Goal: Find specific page/section: Find specific page/section

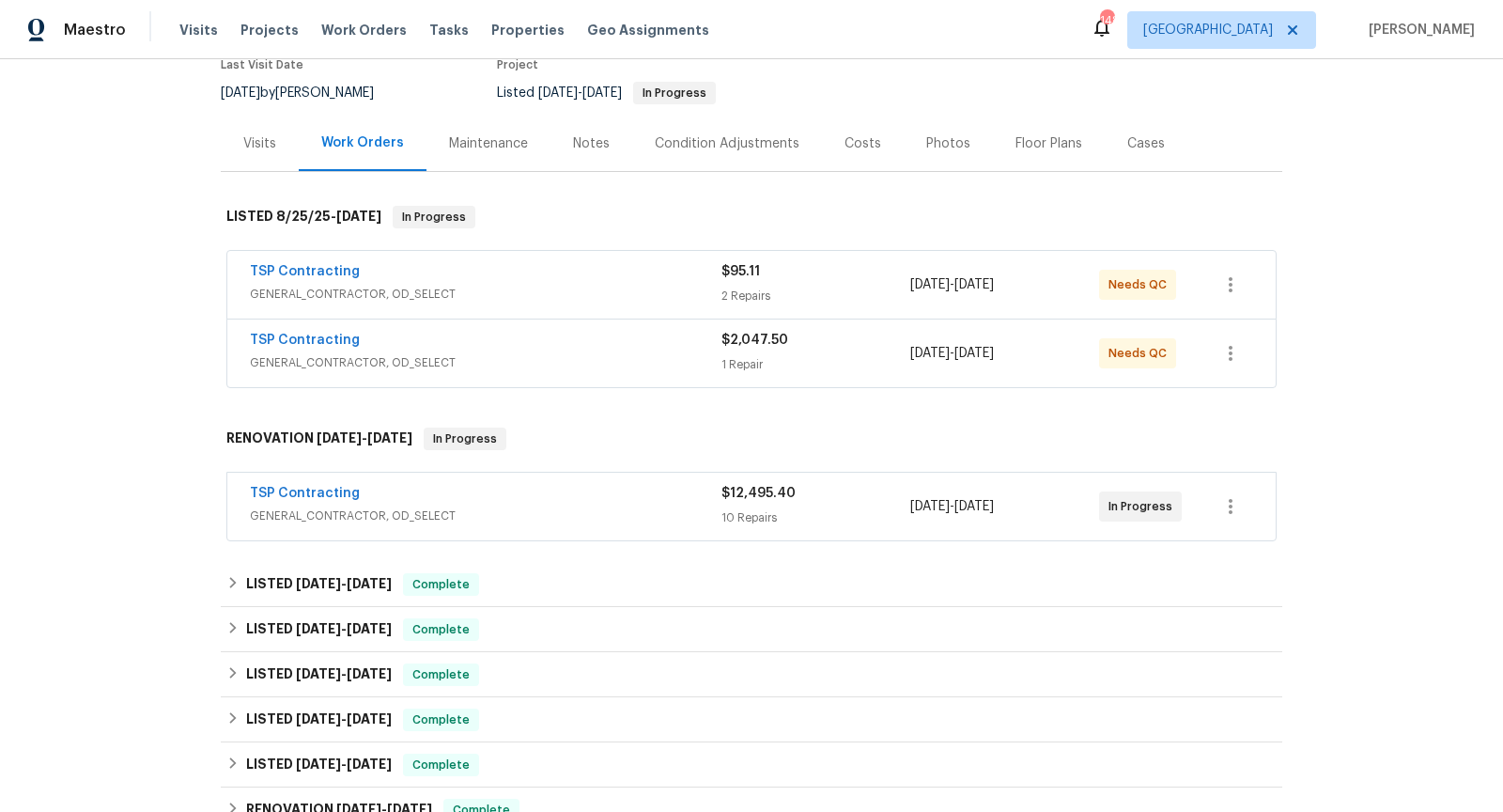
scroll to position [186, 0]
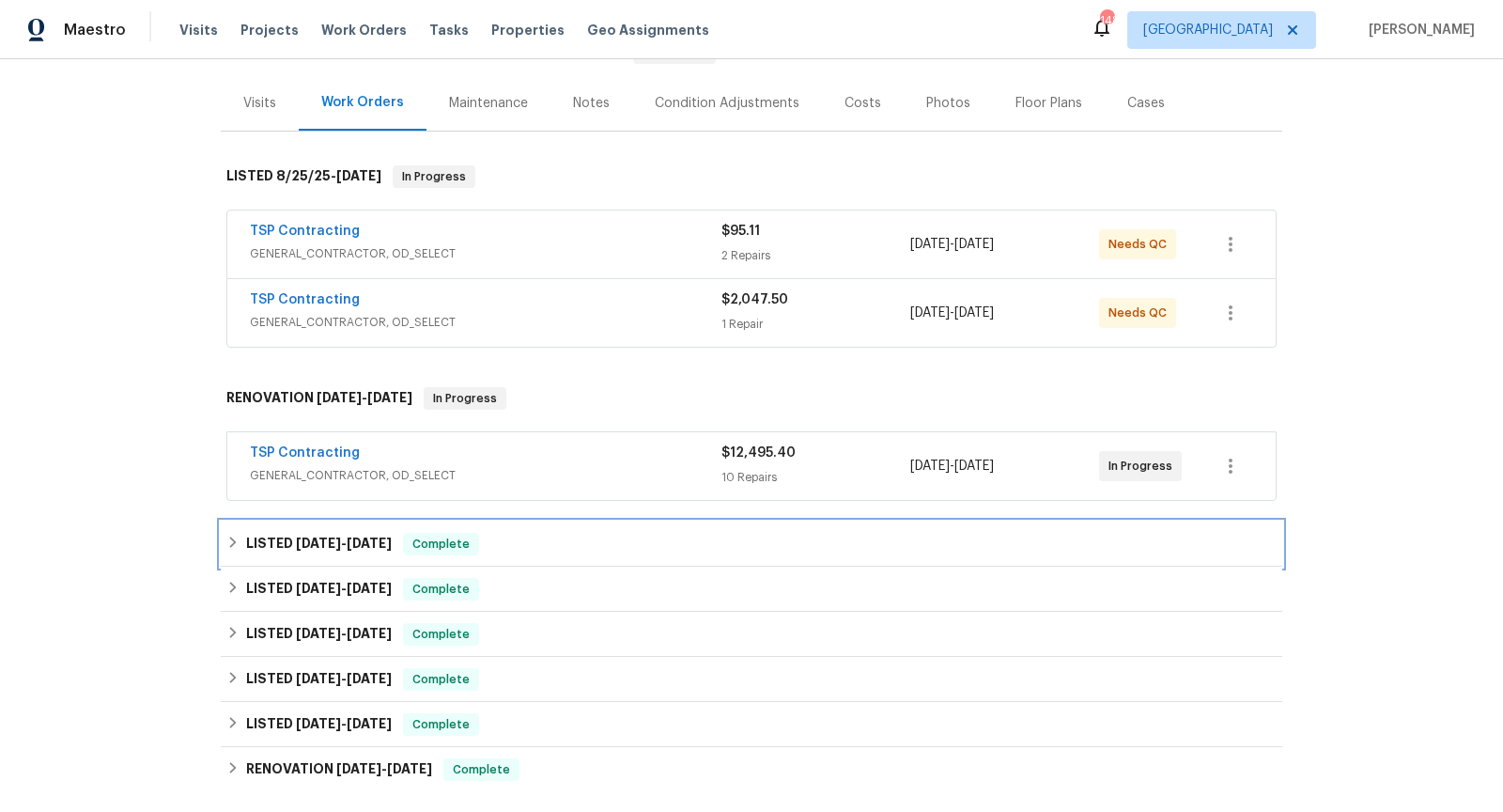
click at [618, 551] on div "LISTED [DATE] - [DATE] Complete" at bounding box center [752, 544] width 1062 height 45
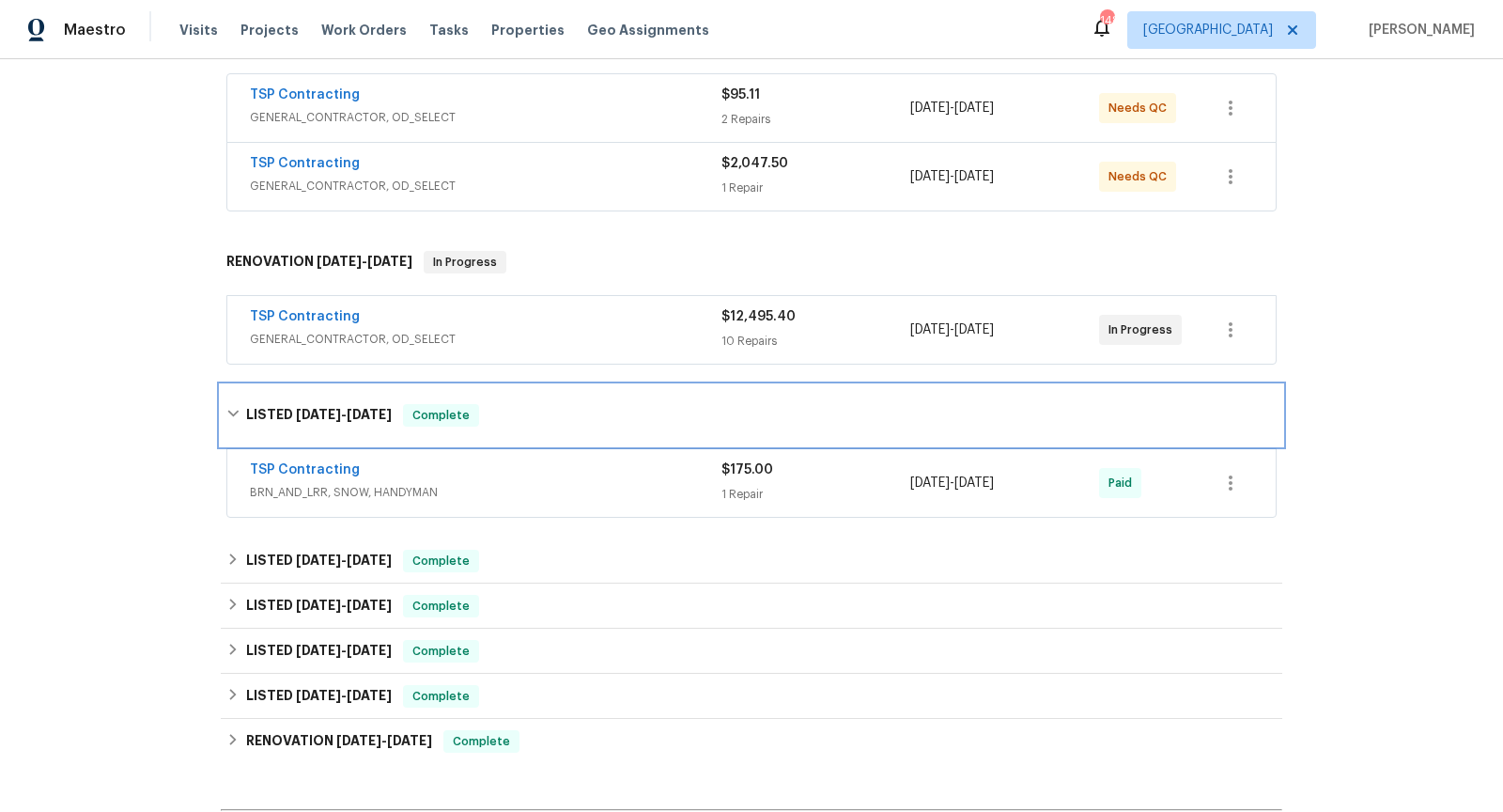
scroll to position [347, 0]
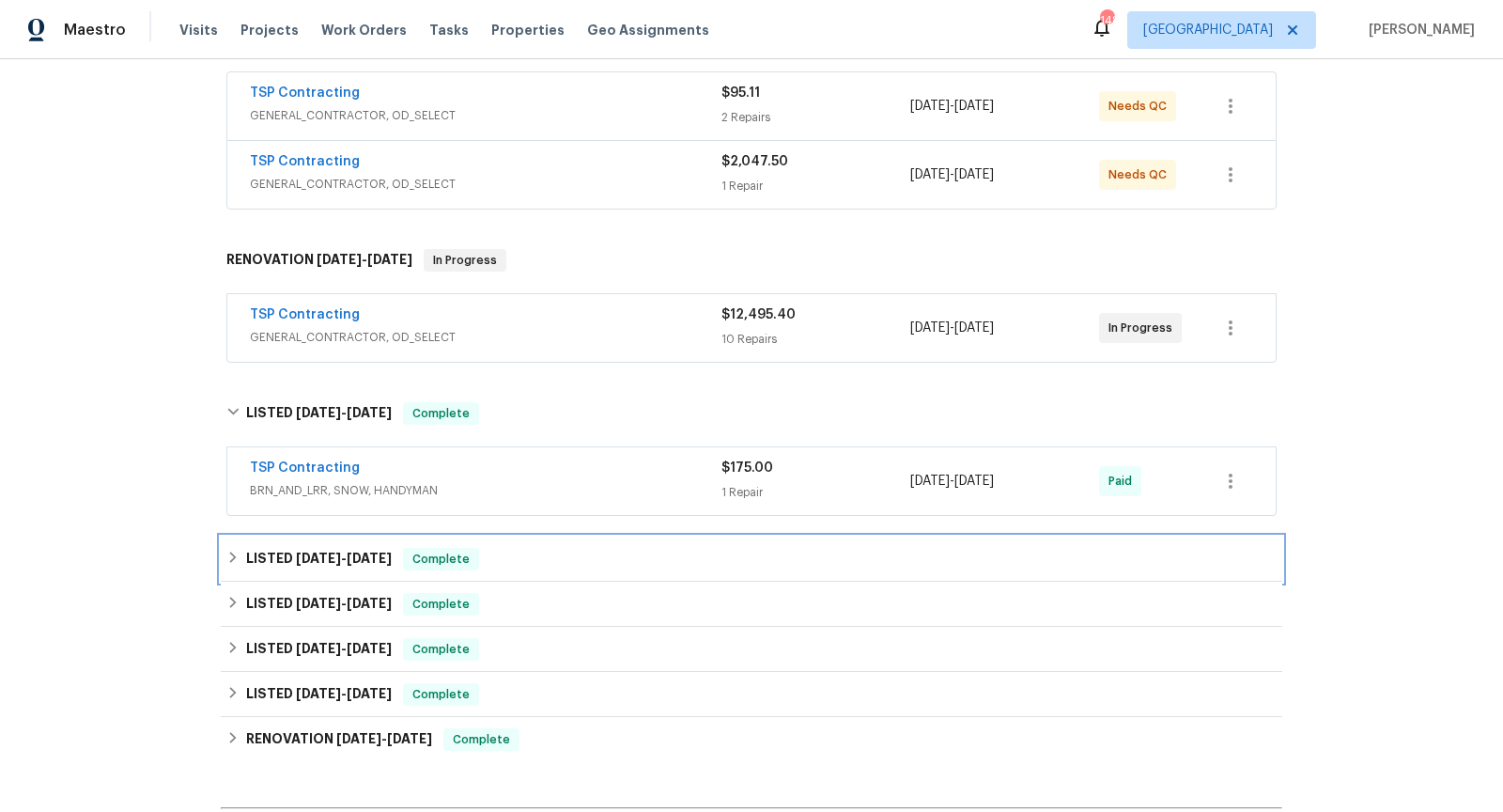
click at [612, 548] on div "LISTED [DATE] - [DATE] Complete" at bounding box center [752, 558] width 1050 height 22
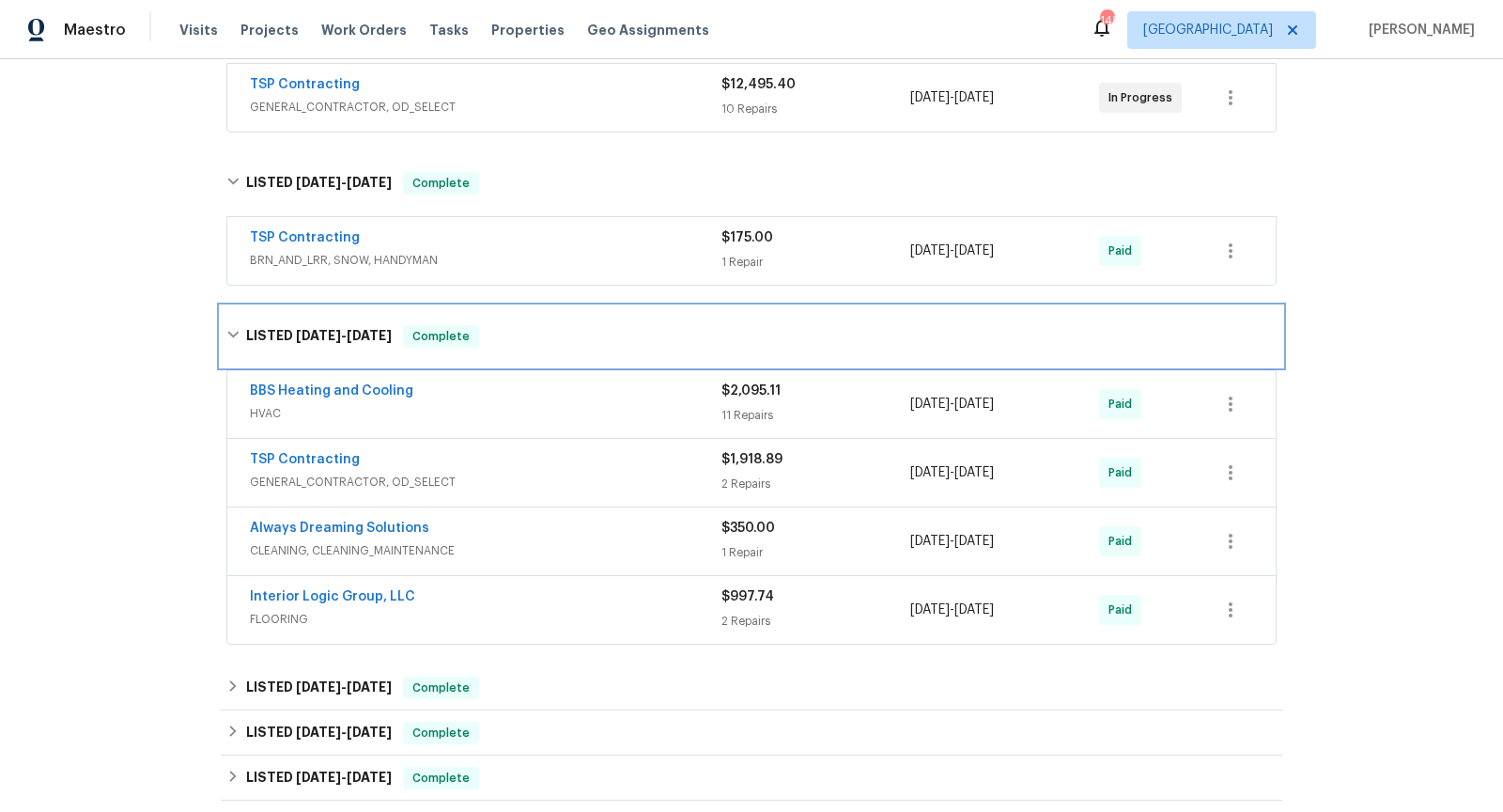
scroll to position [585, 0]
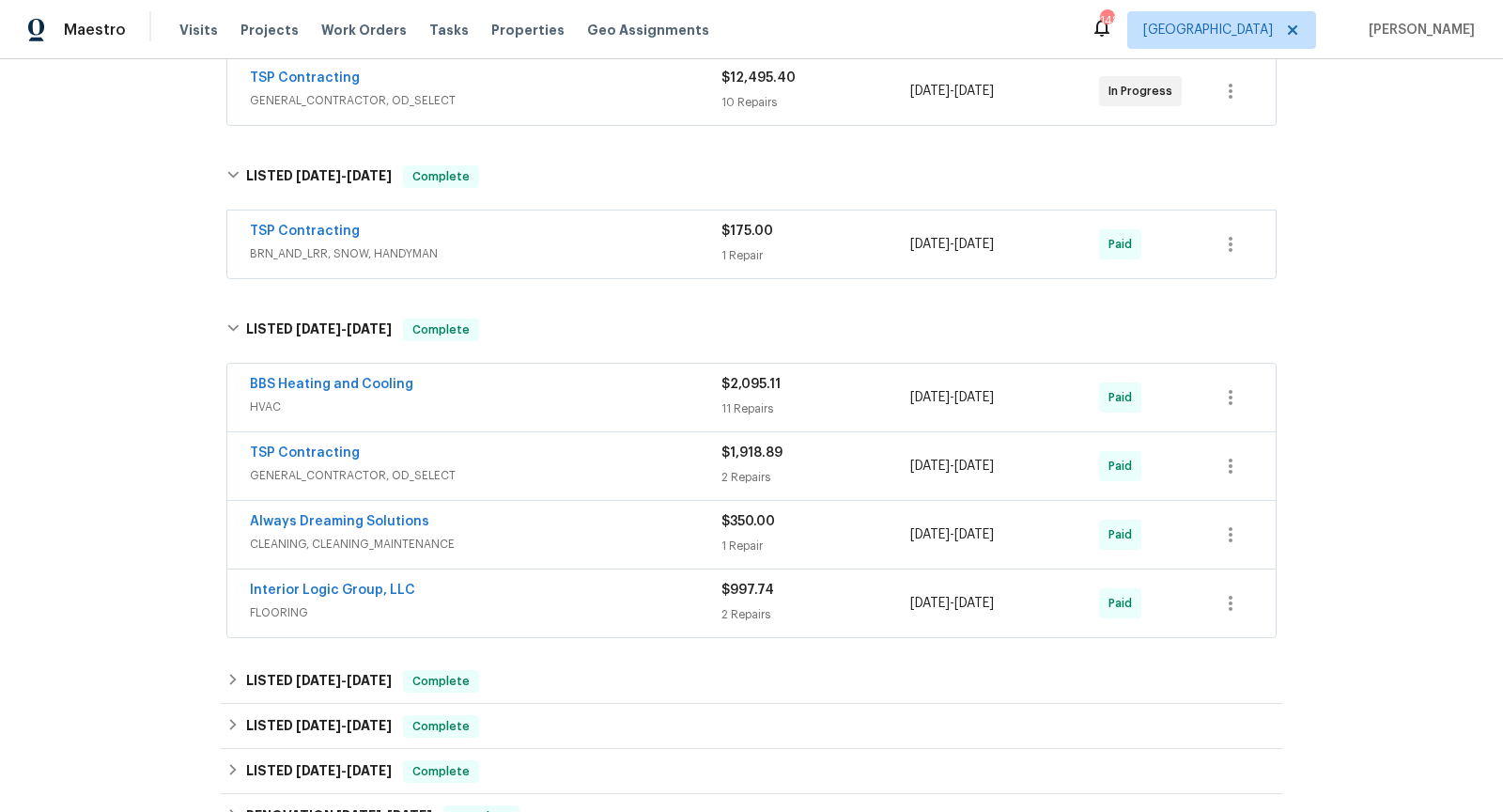
click at [608, 397] on span "HVAC" at bounding box center [485, 406] width 471 height 19
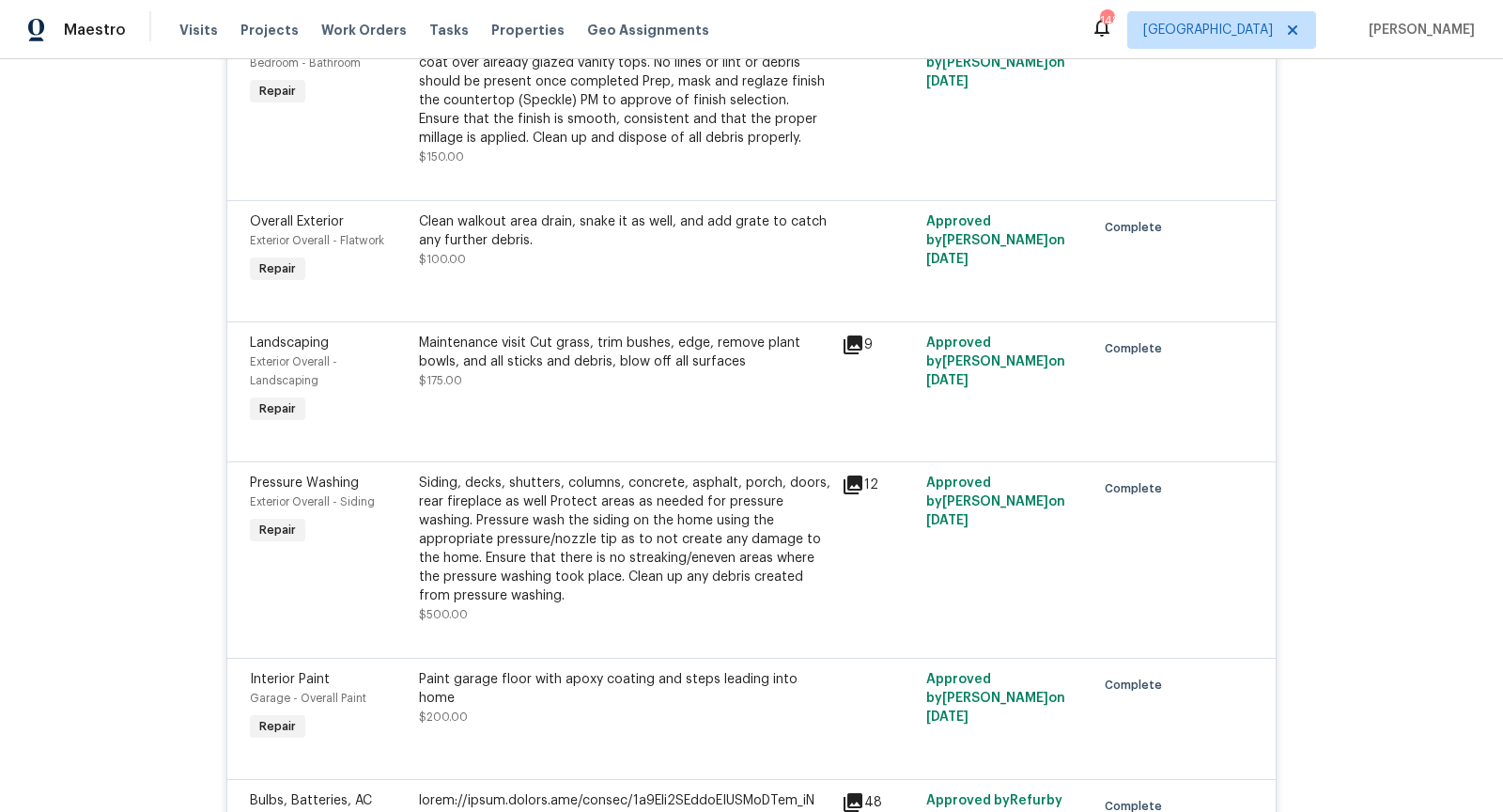
scroll to position [709, 0]
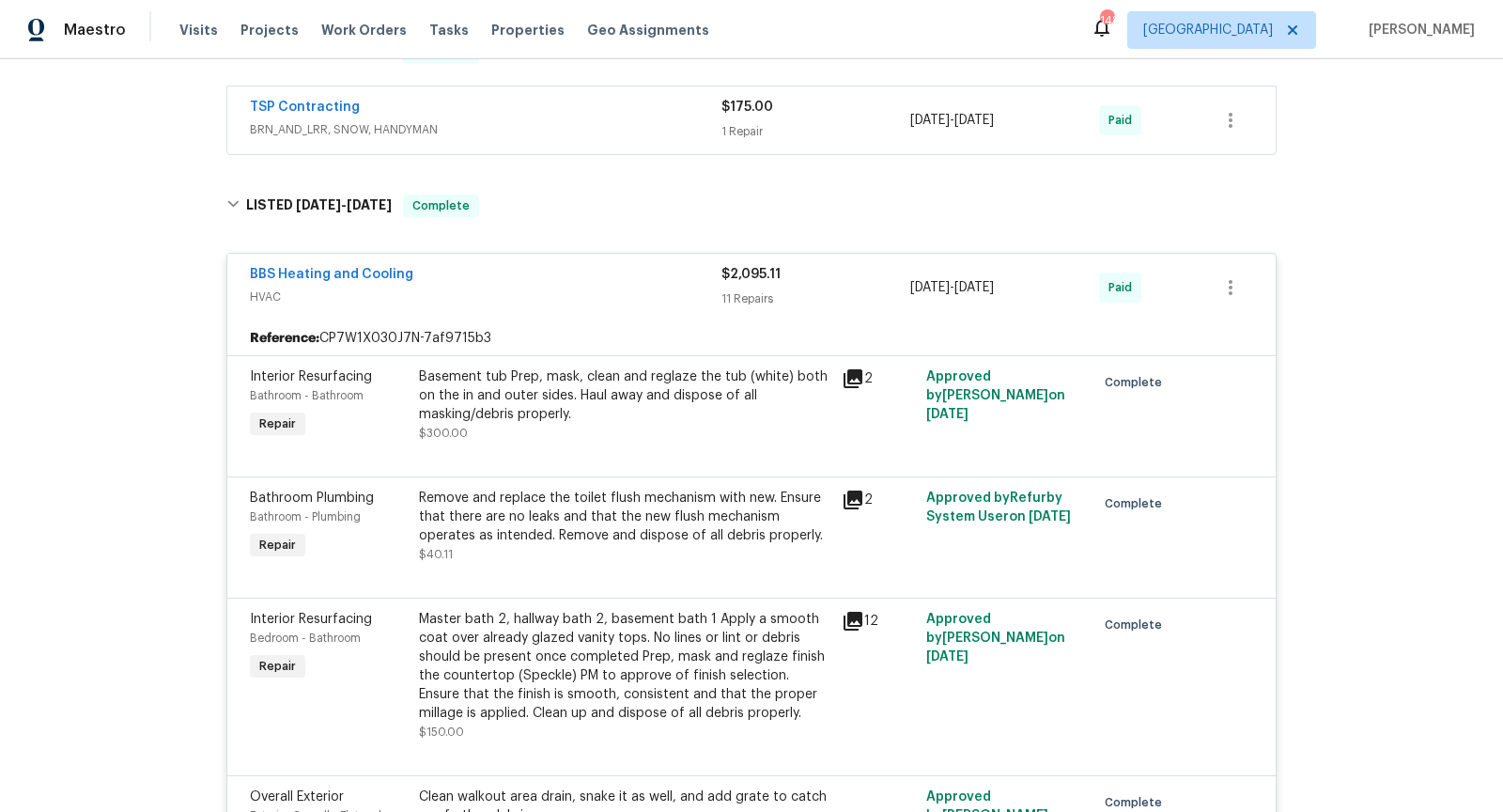
click at [548, 278] on div "BBS Heating and Cooling" at bounding box center [485, 275] width 471 height 22
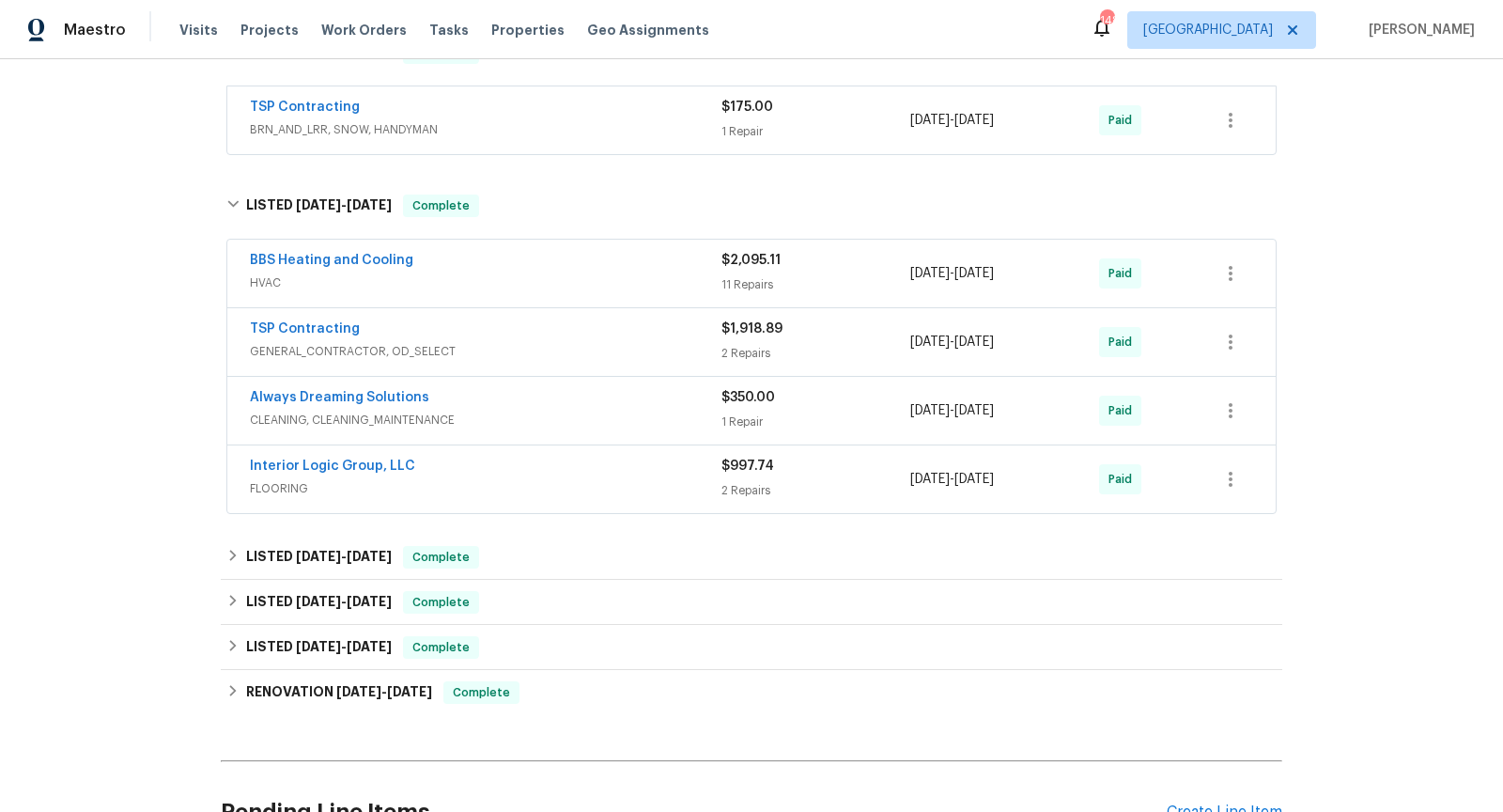
click at [618, 469] on div "Interior Logic Group, LLC" at bounding box center [485, 467] width 471 height 22
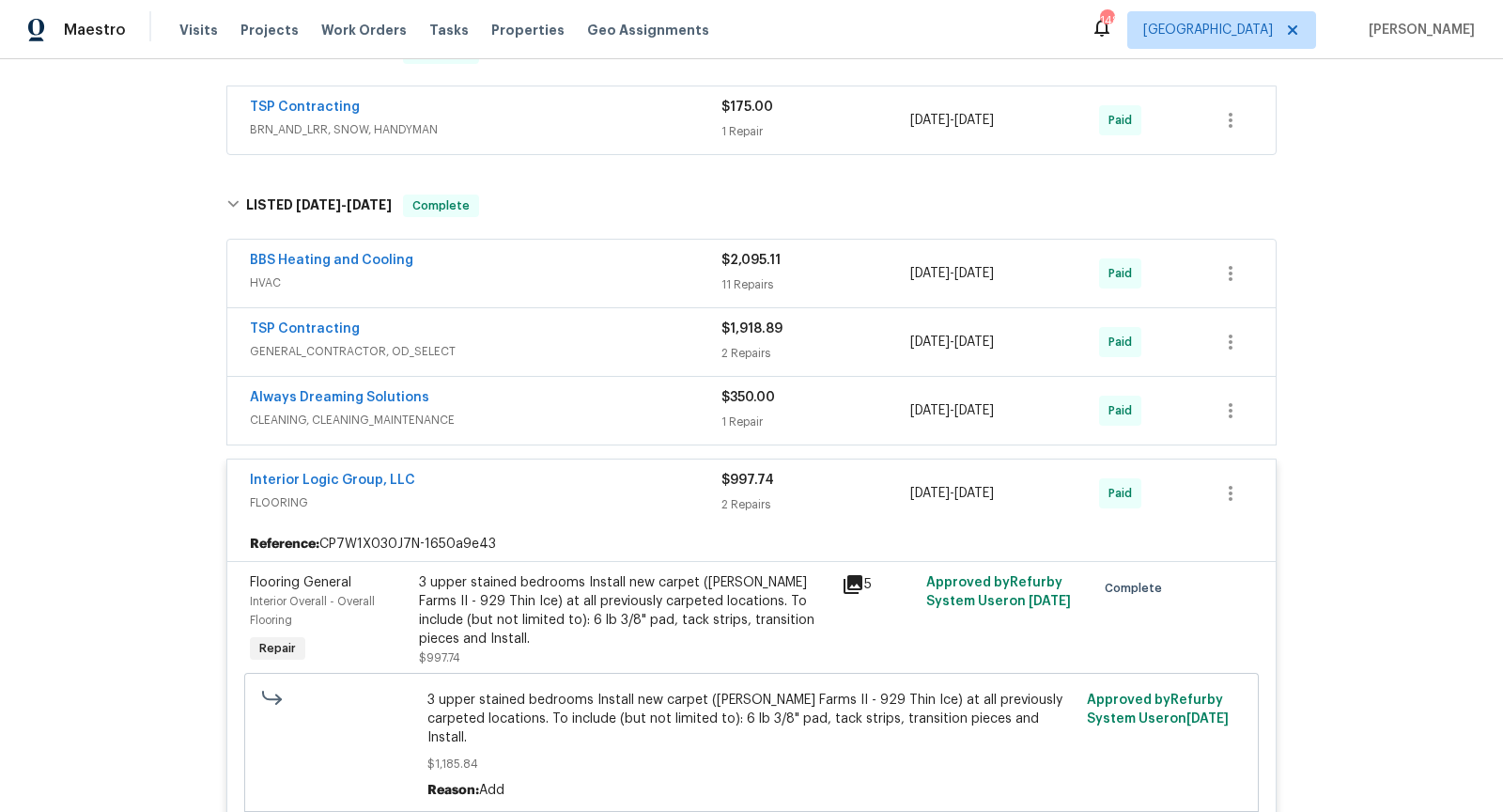
click at [620, 473] on div "Interior Logic Group, LLC" at bounding box center [485, 481] width 471 height 22
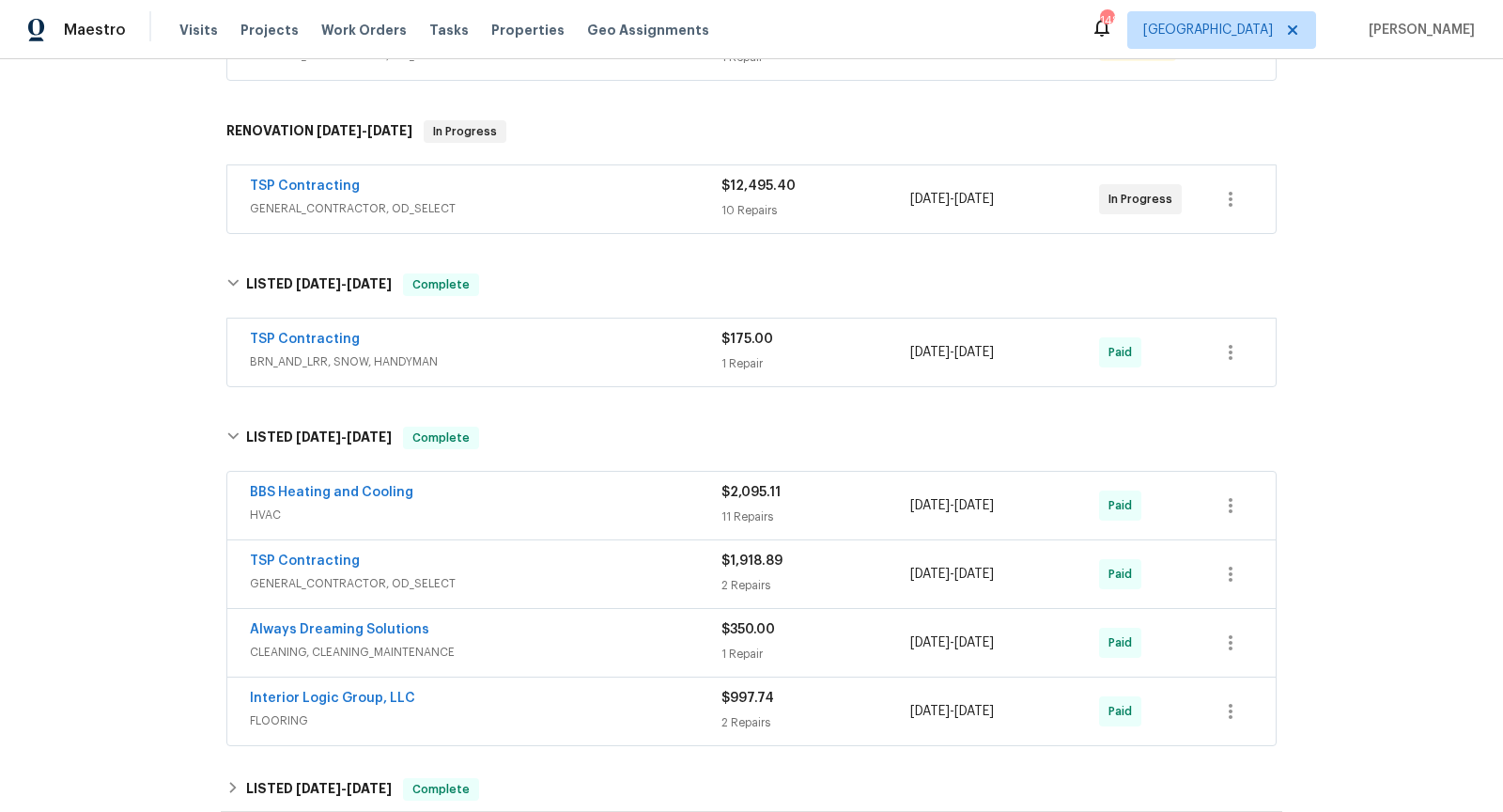
scroll to position [473, 0]
click at [548, 184] on div "TSP Contracting" at bounding box center [485, 190] width 471 height 22
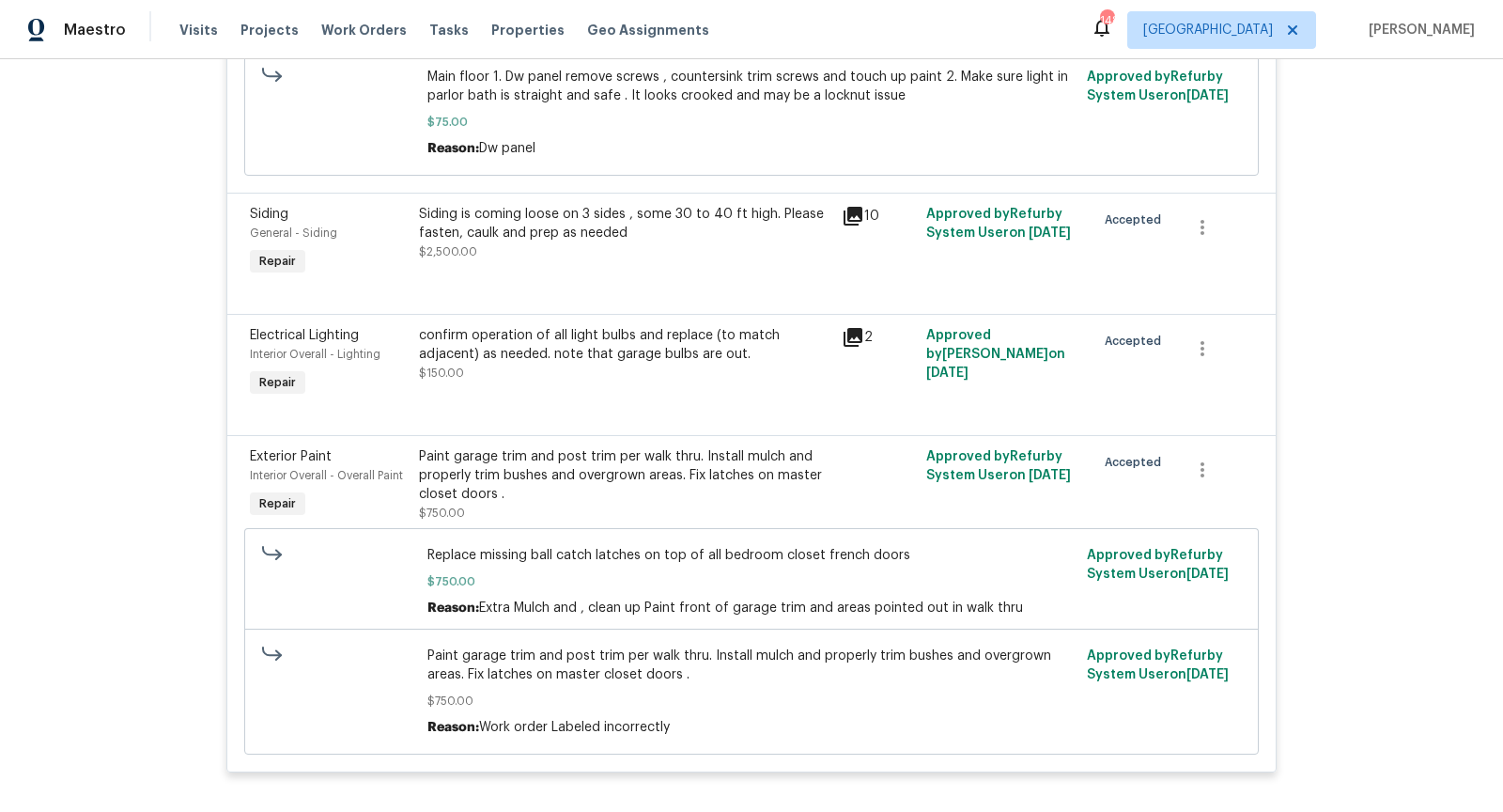
scroll to position [1956, 0]
